Goal: Information Seeking & Learning: Learn about a topic

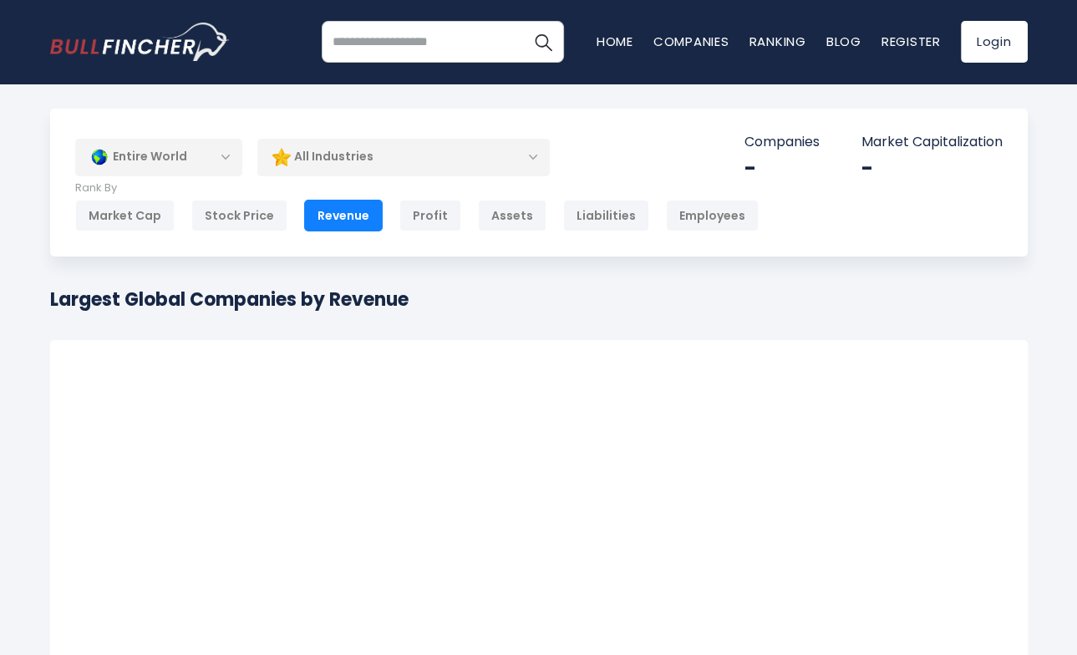
click at [190, 161] on div "Entire World" at bounding box center [158, 157] width 167 height 38
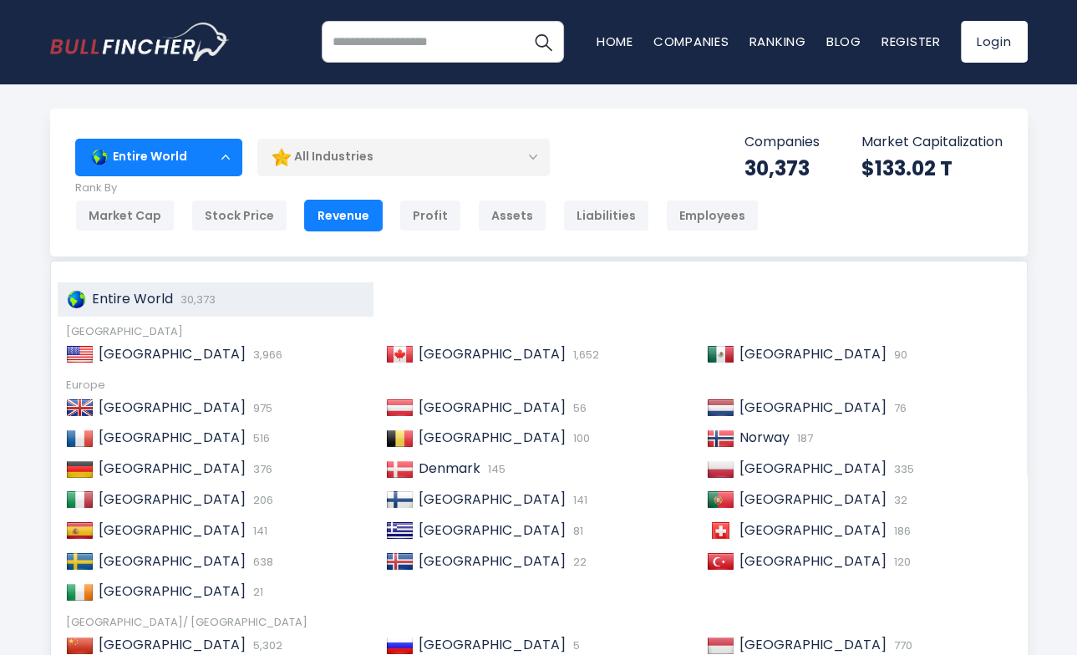
click at [355, 166] on div "All Industries" at bounding box center [403, 157] width 292 height 38
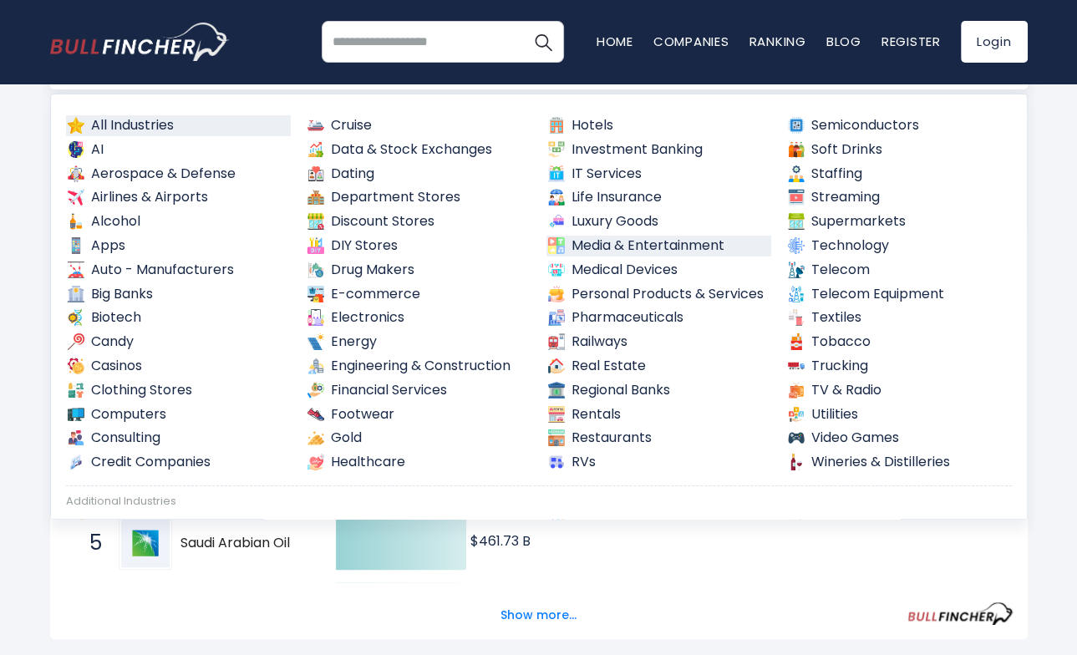
click at [636, 245] on link "Media & Entertainment" at bounding box center [659, 246] width 226 height 21
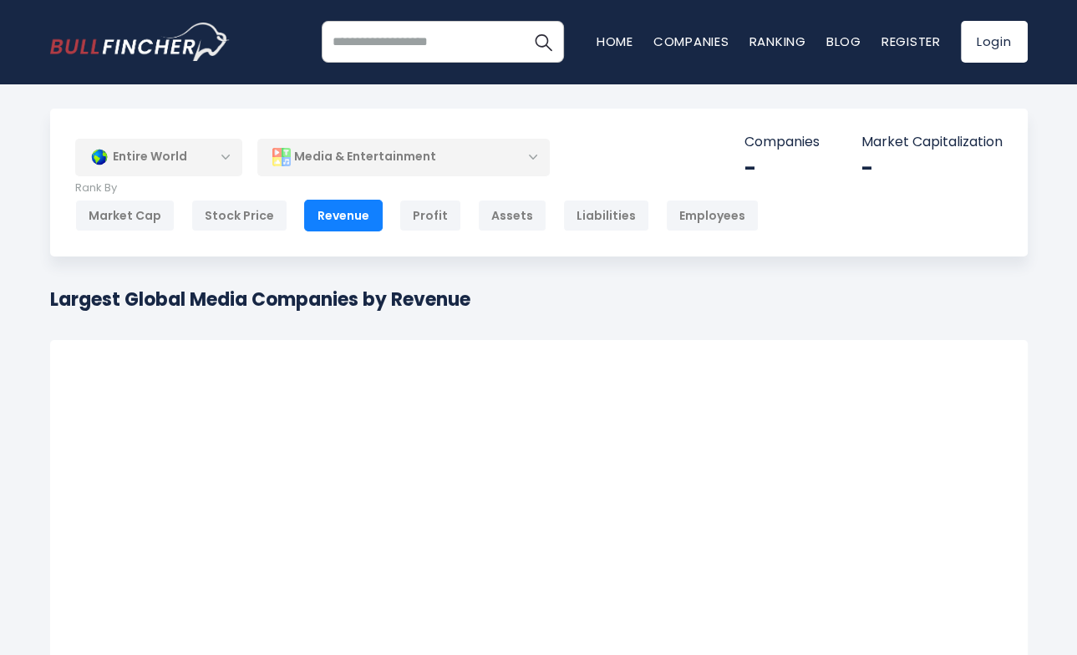
click at [221, 150] on div "Entire World" at bounding box center [158, 157] width 167 height 38
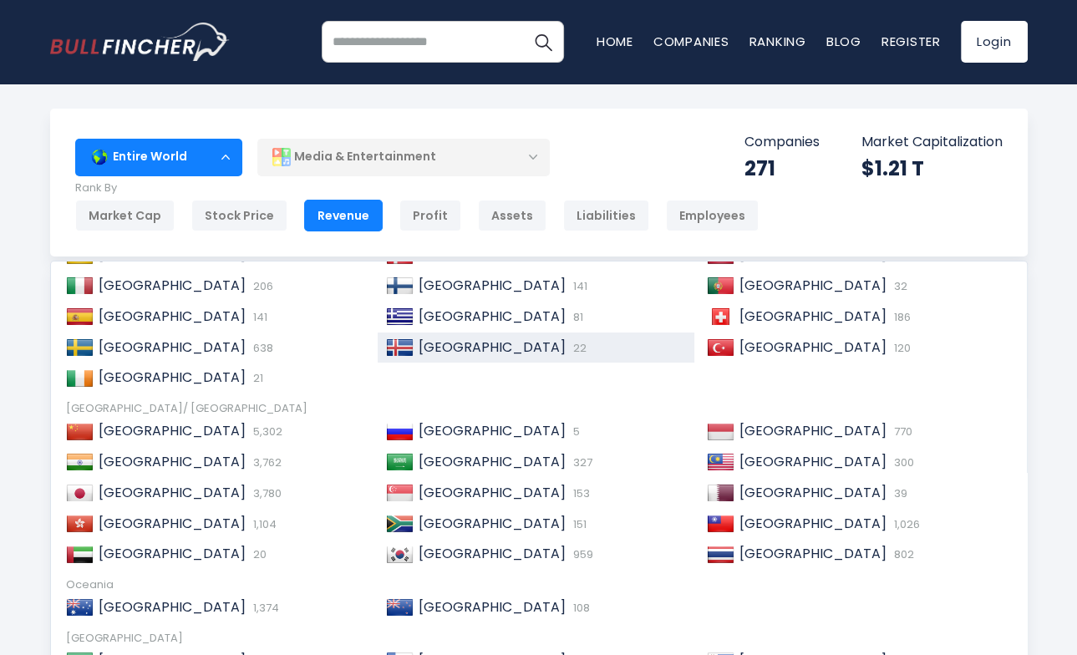
scroll to position [251, 0]
